Goal: Transaction & Acquisition: Book appointment/travel/reservation

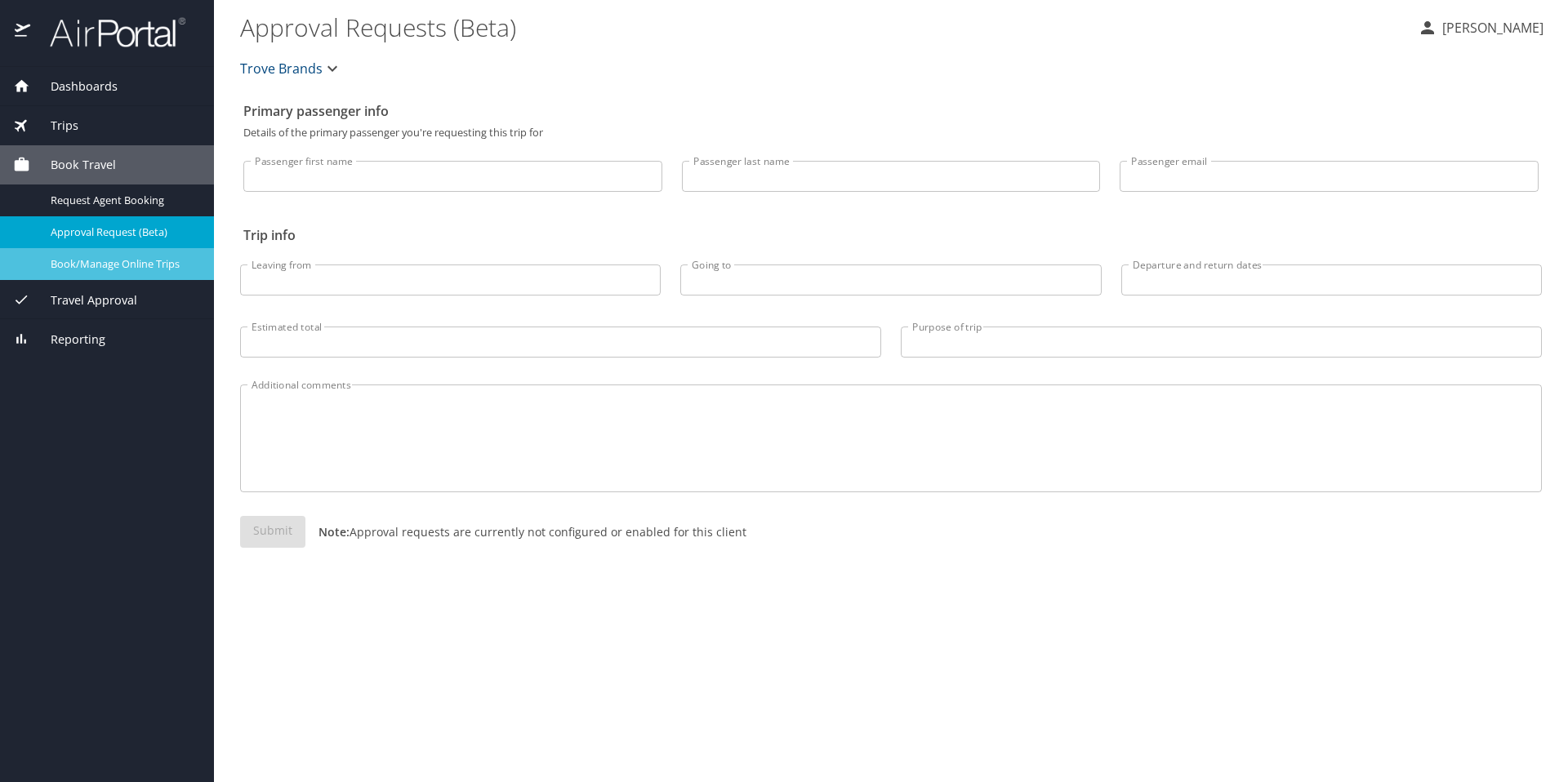
click at [96, 259] on span "Book/Manage Online Trips" at bounding box center [122, 264] width 144 height 15
click at [148, 261] on span "Book/Manage Online Trips" at bounding box center [122, 264] width 144 height 15
